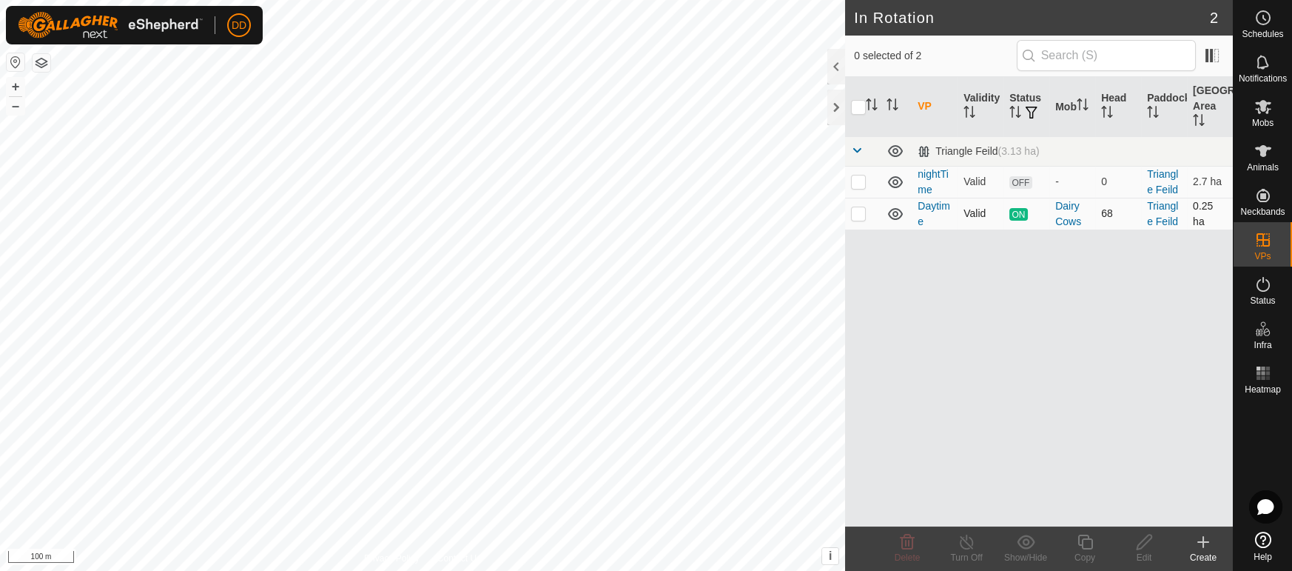
click at [859, 214] on p-checkbox at bounding box center [858, 213] width 15 height 12
checkbox input "true"
click at [1092, 548] on icon at bounding box center [1085, 542] width 19 height 18
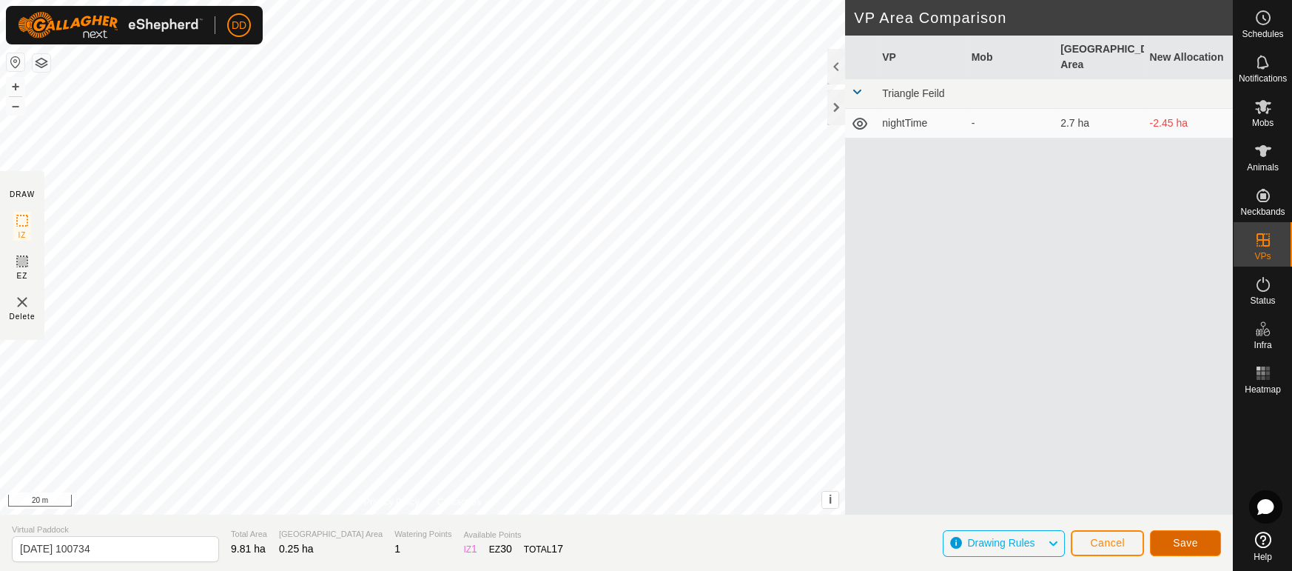
click at [1192, 544] on span "Save" at bounding box center [1185, 543] width 25 height 12
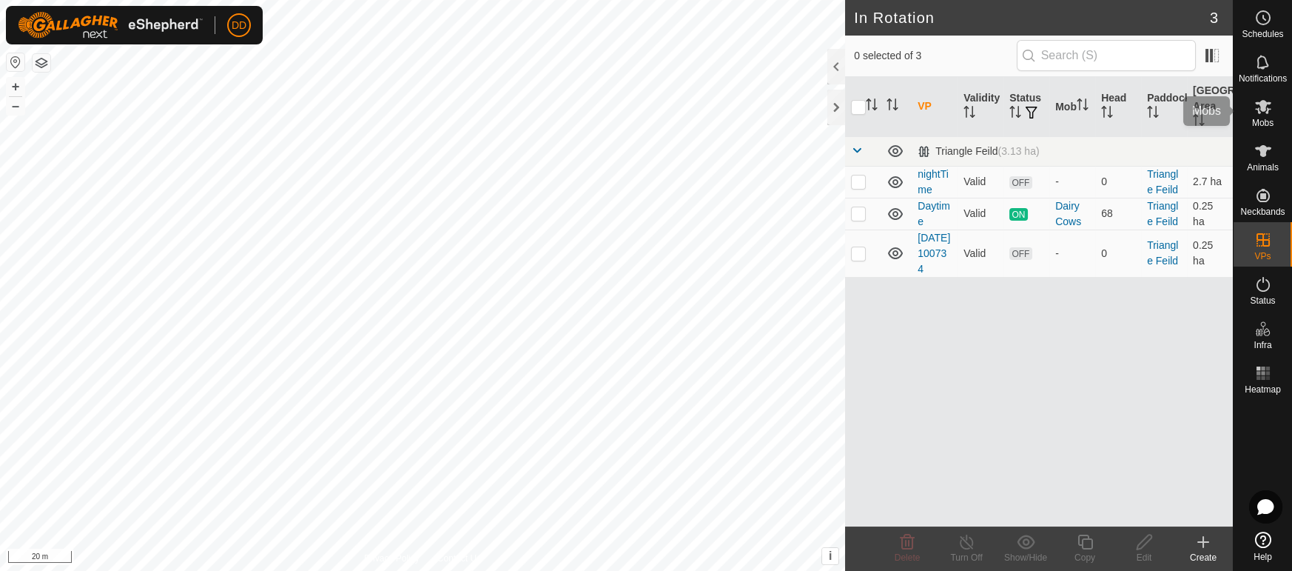
click at [1267, 124] on span "Mobs" at bounding box center [1263, 122] width 21 height 9
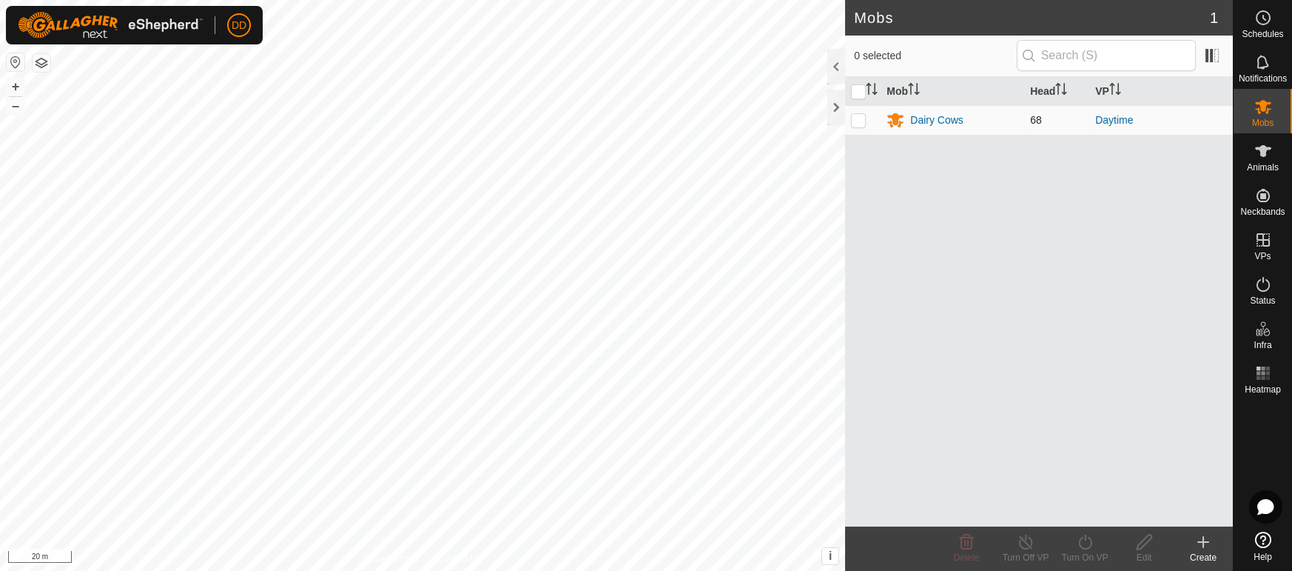
click at [862, 123] on p-checkbox at bounding box center [858, 120] width 15 height 12
checkbox input "true"
click at [1084, 551] on div "Turn On VP" at bounding box center [1085, 557] width 59 height 13
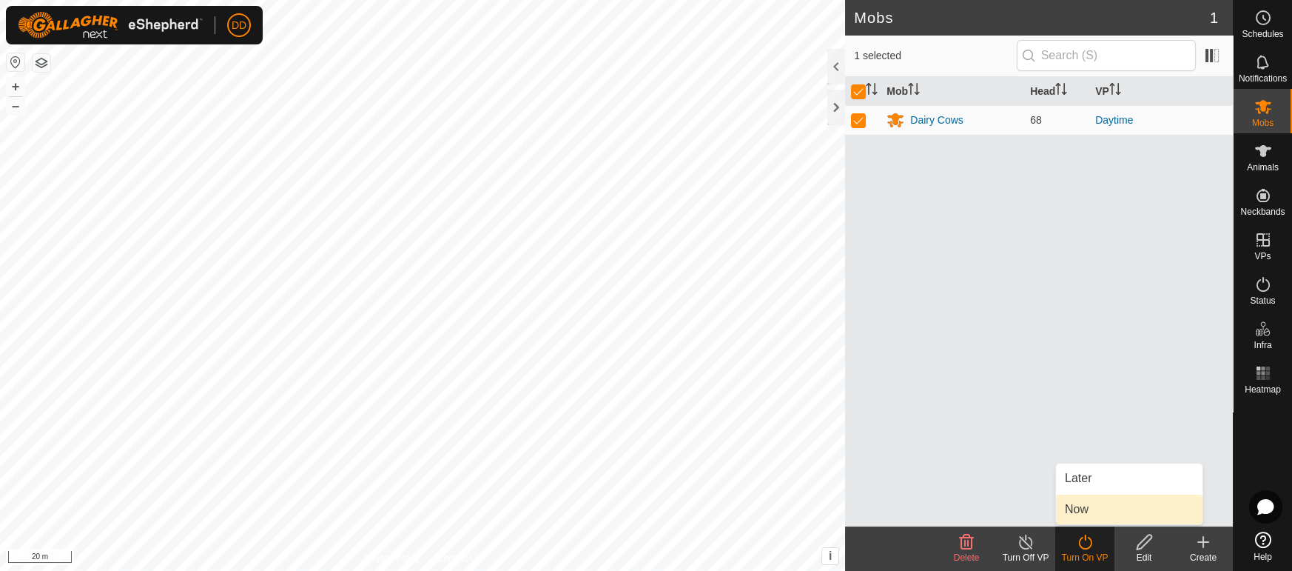
click at [1078, 510] on link "Now" at bounding box center [1129, 509] width 147 height 30
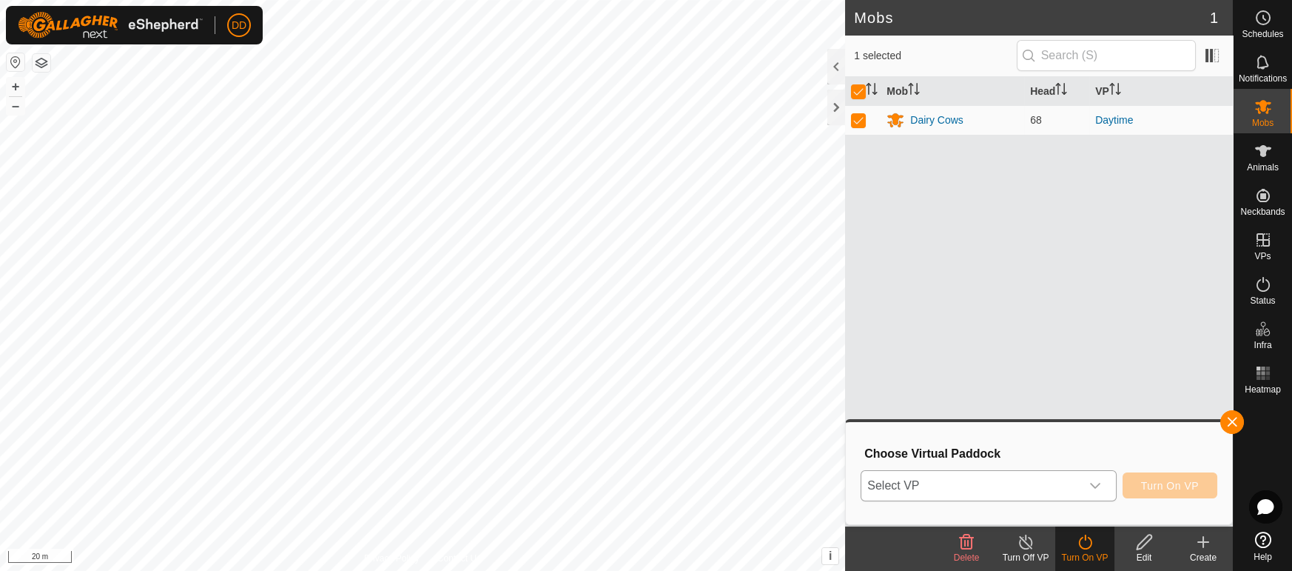
click at [1070, 489] on span "Select VP" at bounding box center [971, 486] width 218 height 30
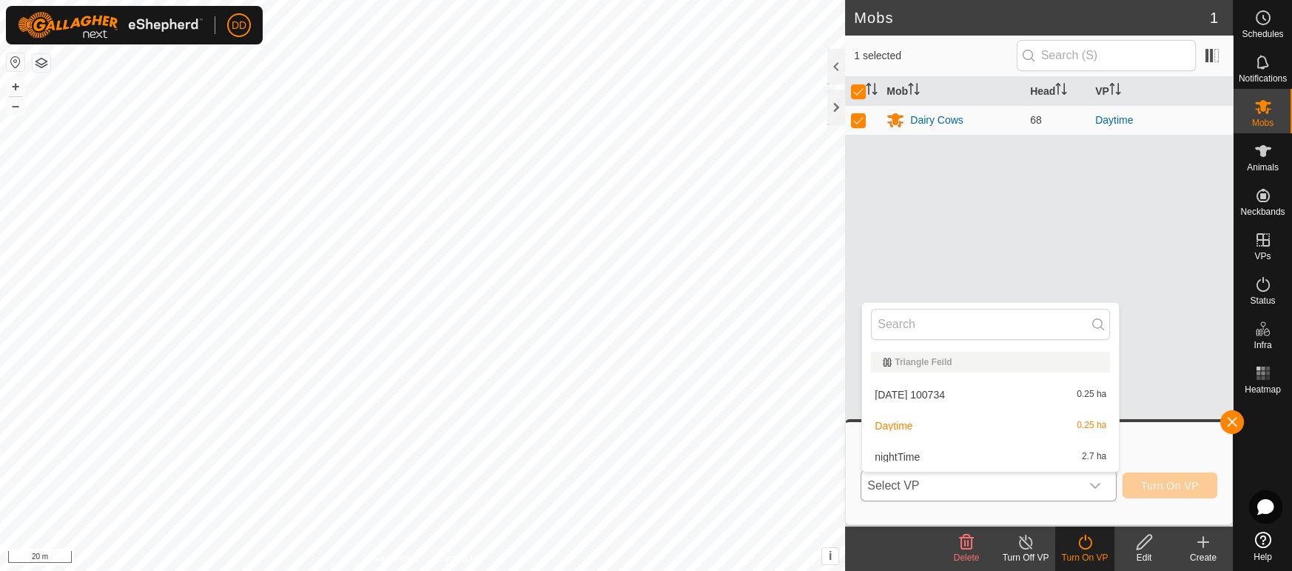
click at [970, 398] on li "[DATE] 100734 0.25 ha" at bounding box center [990, 395] width 257 height 30
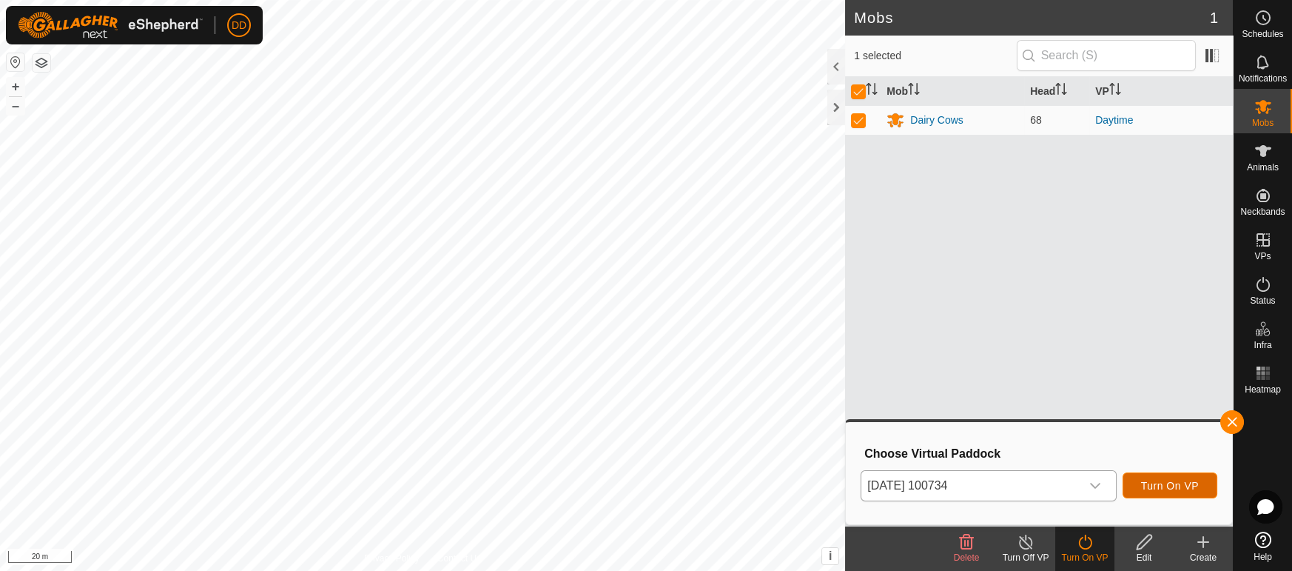
click at [1188, 487] on span "Turn On VP" at bounding box center [1170, 486] width 58 height 12
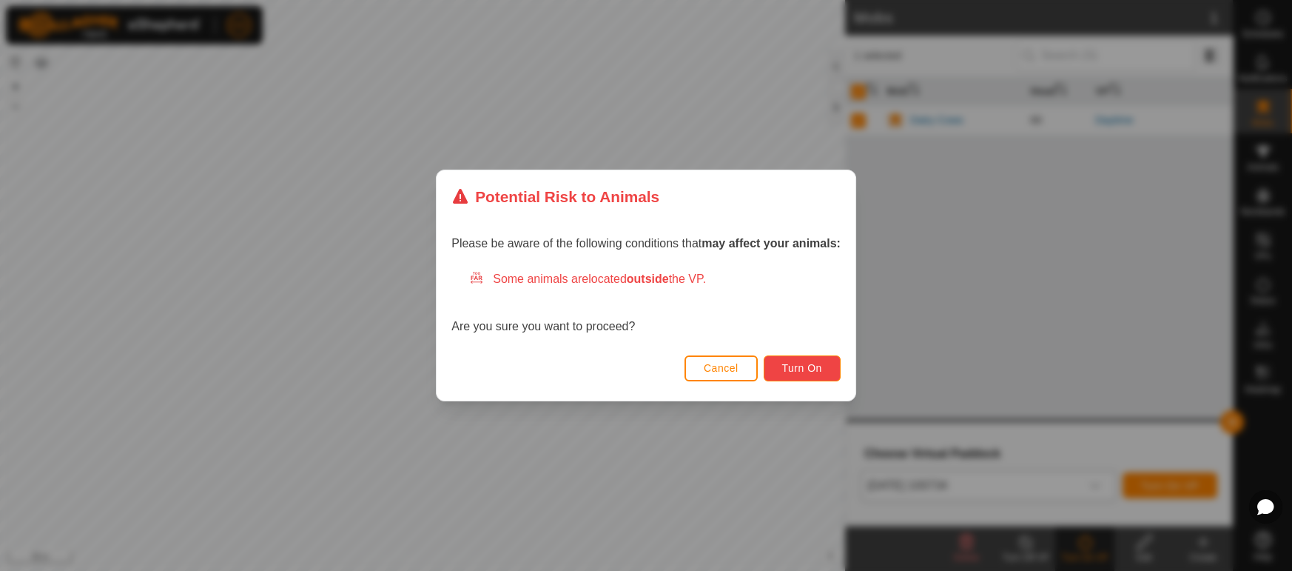
click at [802, 372] on span "Turn On" at bounding box center [802, 368] width 40 height 12
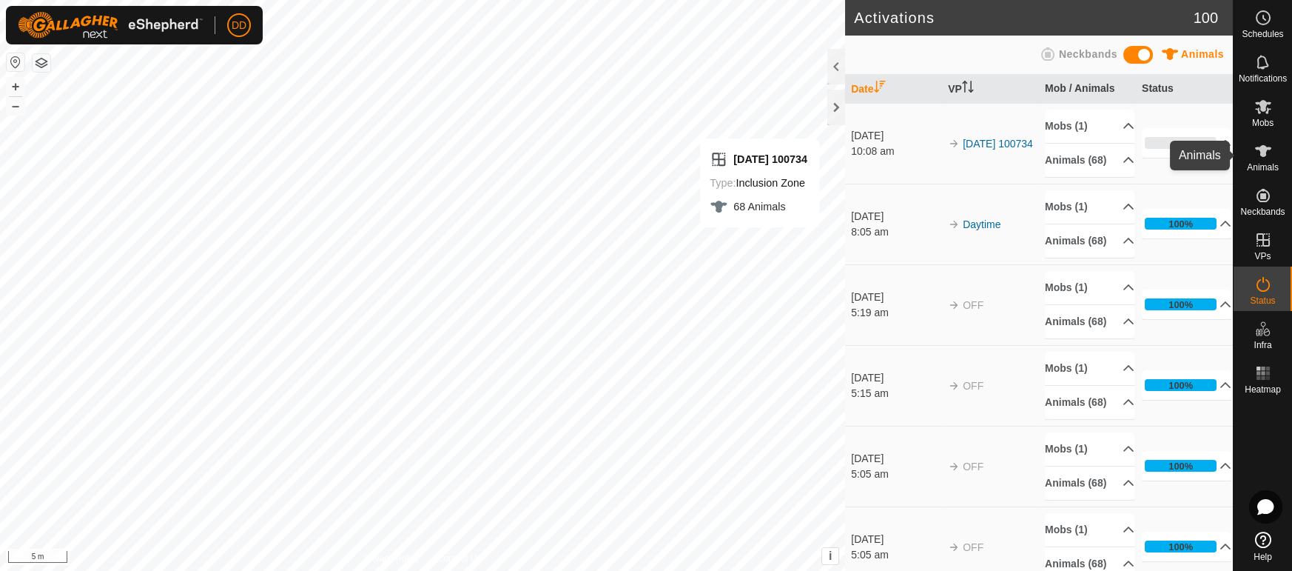
click at [1258, 152] on icon at bounding box center [1264, 151] width 18 height 18
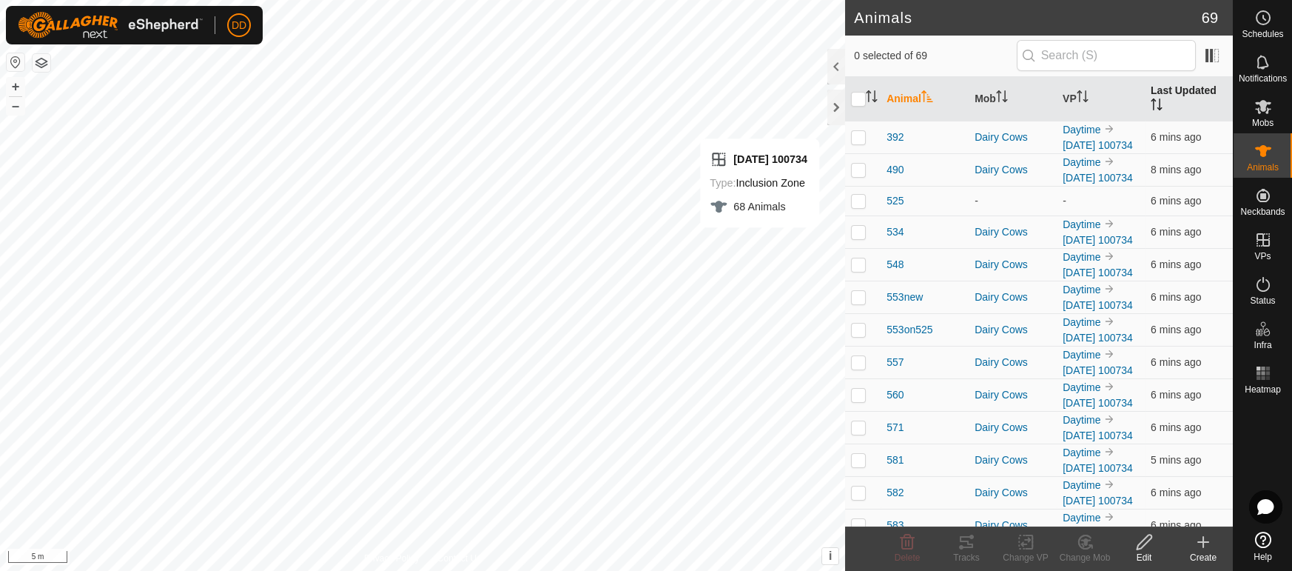
click at [1181, 90] on th "Last Updated" at bounding box center [1189, 99] width 88 height 44
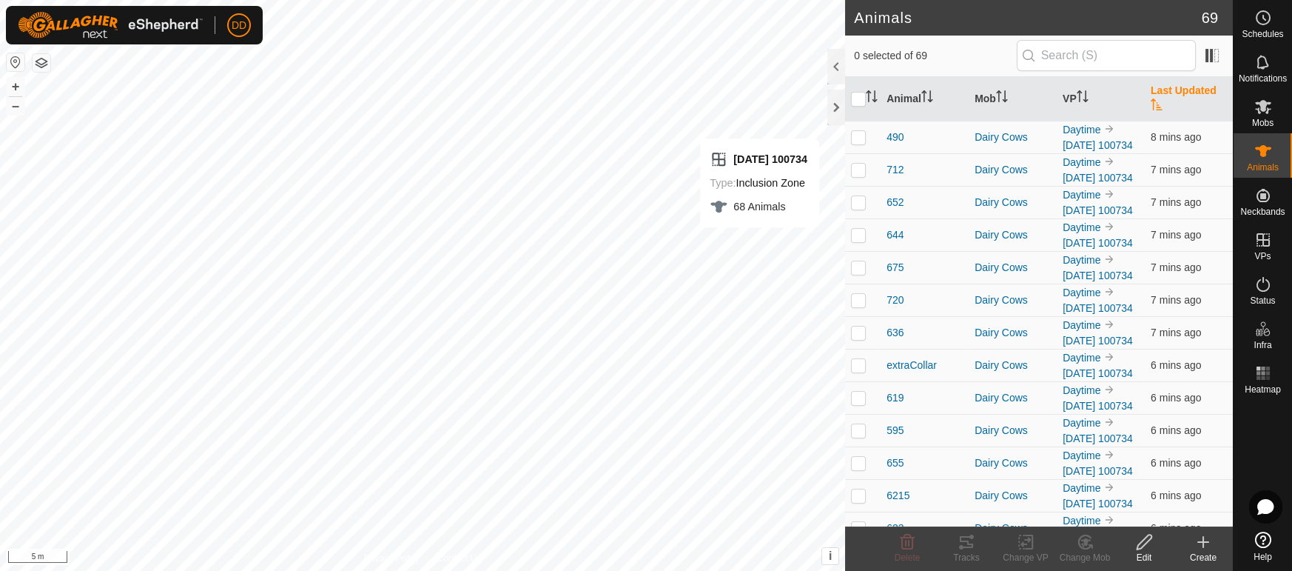
click at [1181, 90] on th "Last Updated" at bounding box center [1189, 99] width 88 height 44
click at [1181, 89] on th "Last Updated" at bounding box center [1189, 99] width 88 height 44
click at [1181, 85] on th "Last Updated" at bounding box center [1189, 99] width 88 height 44
